Goal: Obtain resource: Download file/media

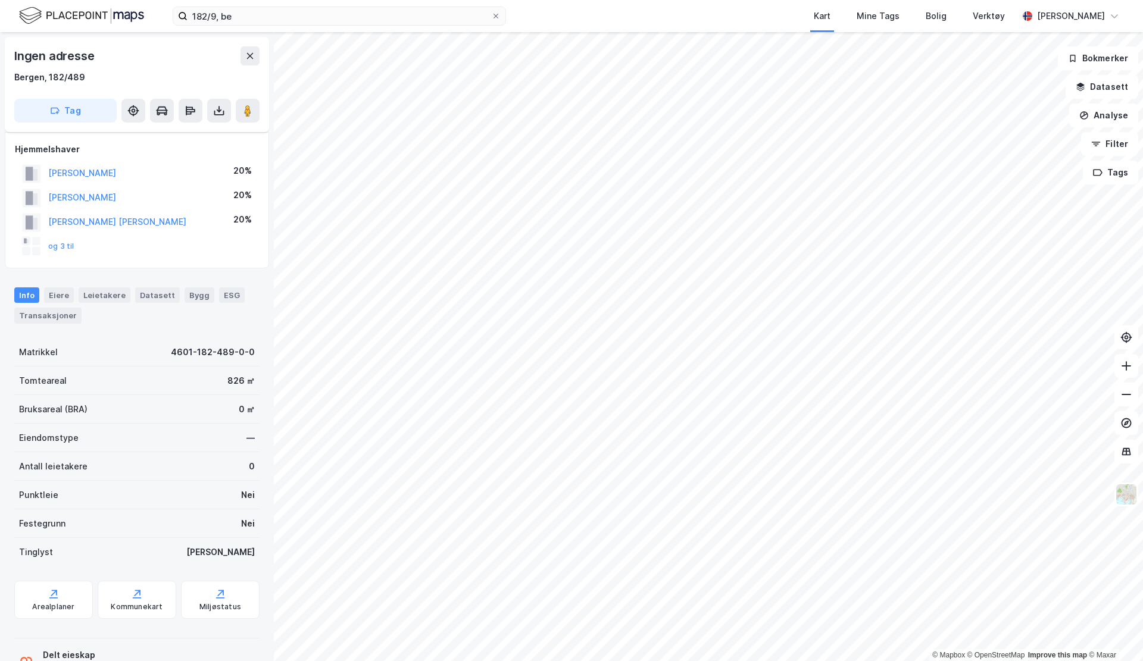
scroll to position [43, 0]
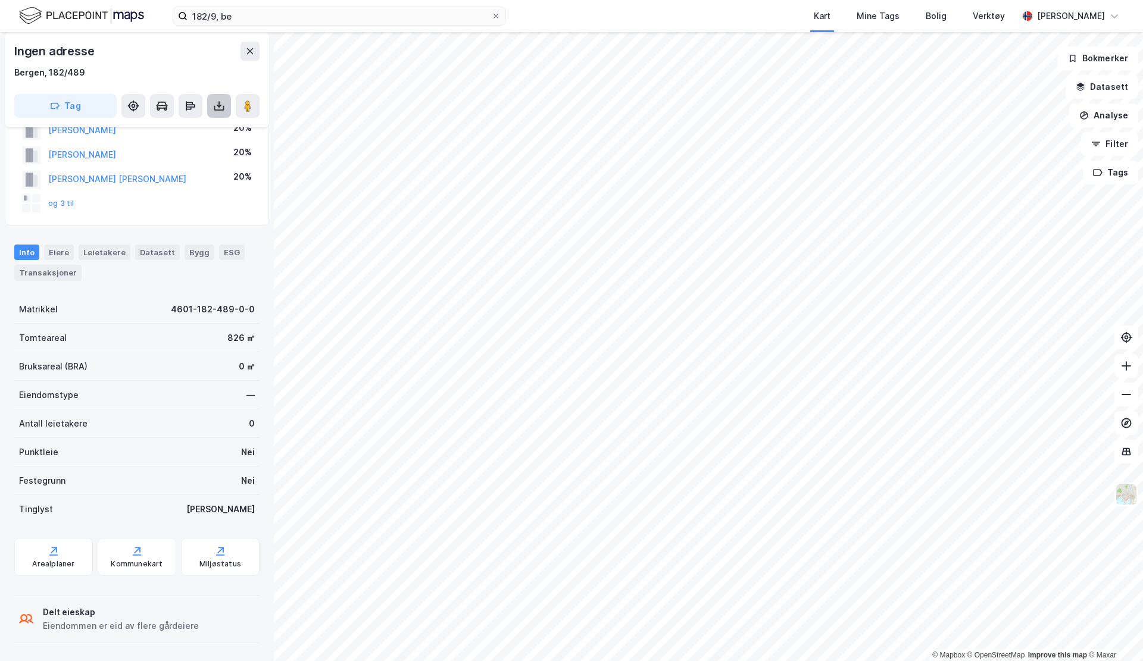
click at [222, 110] on icon at bounding box center [219, 108] width 10 height 5
click at [205, 123] on div "Last ned grunnbok" at bounding box center [167, 129] width 127 height 19
